Goal: Find contact information: Find contact information

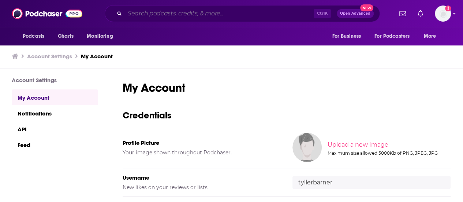
click at [200, 14] on input "Search podcasts, credits, & more..." at bounding box center [219, 14] width 189 height 12
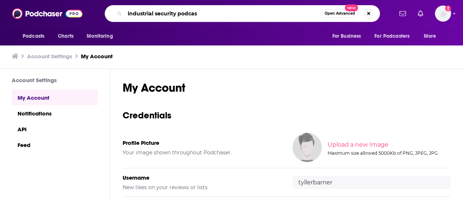
type input "industrial security podcast"
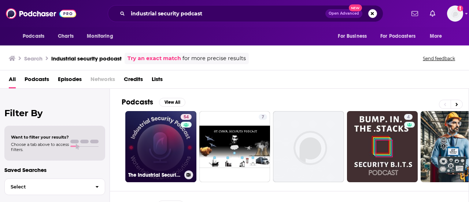
click at [171, 139] on link "54 The Industrial Security Podcast" at bounding box center [160, 146] width 71 height 71
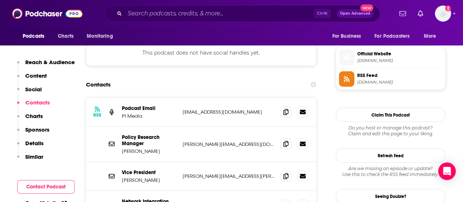
scroll to position [659, 0]
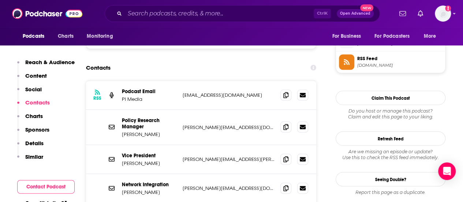
click at [222, 156] on p "[PERSON_NAME][EMAIL_ADDRESS][PERSON_NAME][DOMAIN_NAME]" at bounding box center [229, 159] width 92 height 6
copy div "[PERSON_NAME][EMAIL_ADDRESS][PERSON_NAME][DOMAIN_NAME] [PERSON_NAME][DOMAIN_NAM…"
